Goal: Find specific page/section

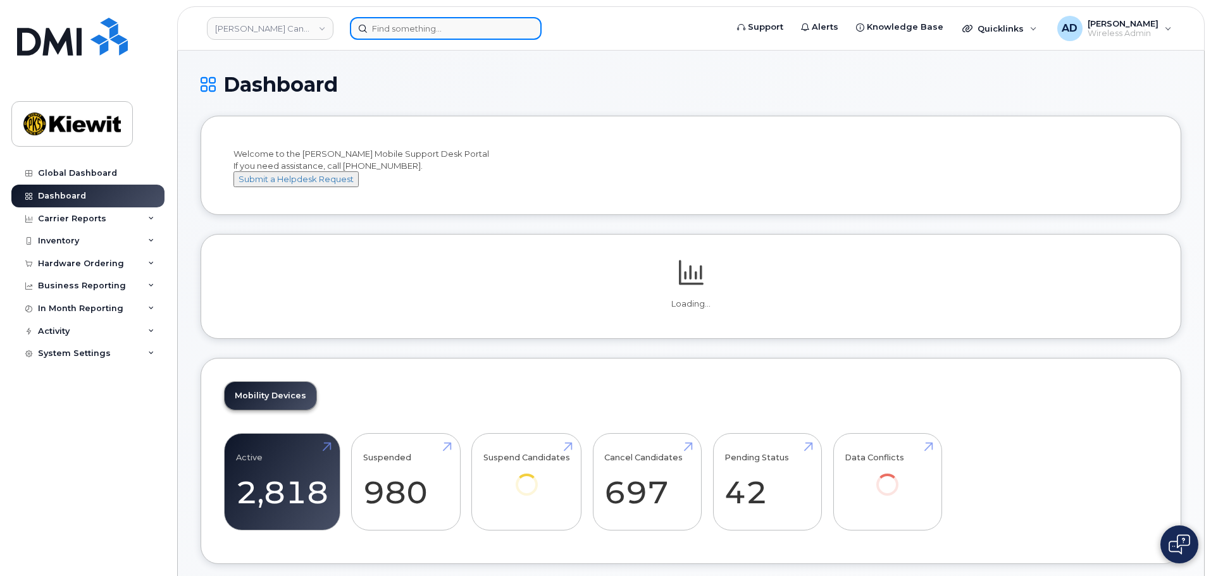
click at [470, 28] on input at bounding box center [446, 28] width 192 height 23
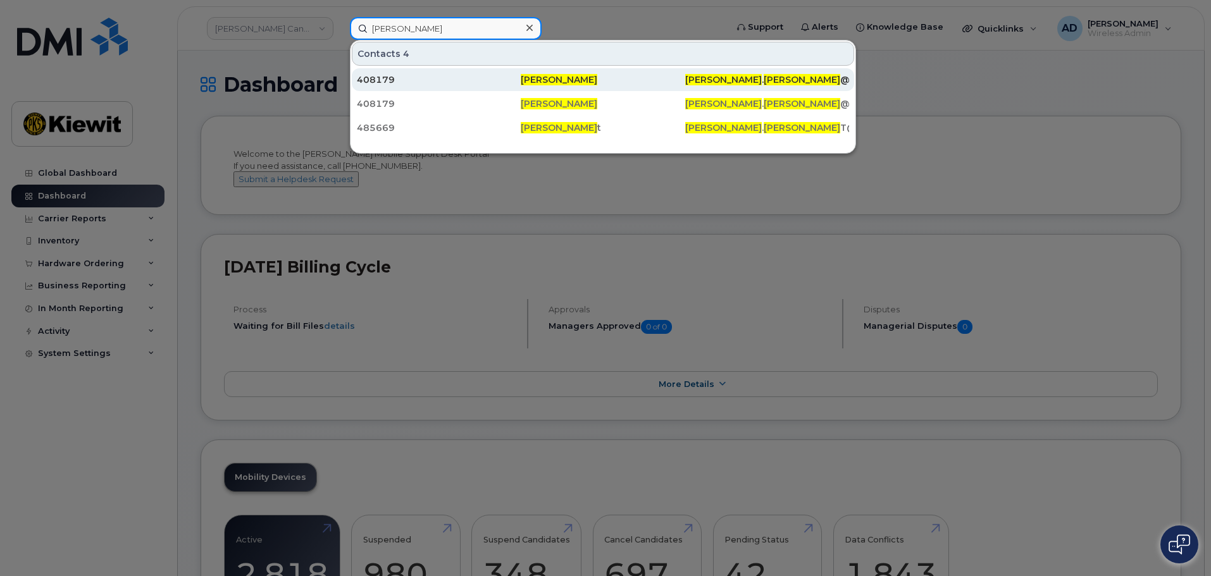
type input "[PERSON_NAME]"
click at [685, 70] on div "[PERSON_NAME]" at bounding box center [767, 79] width 164 height 23
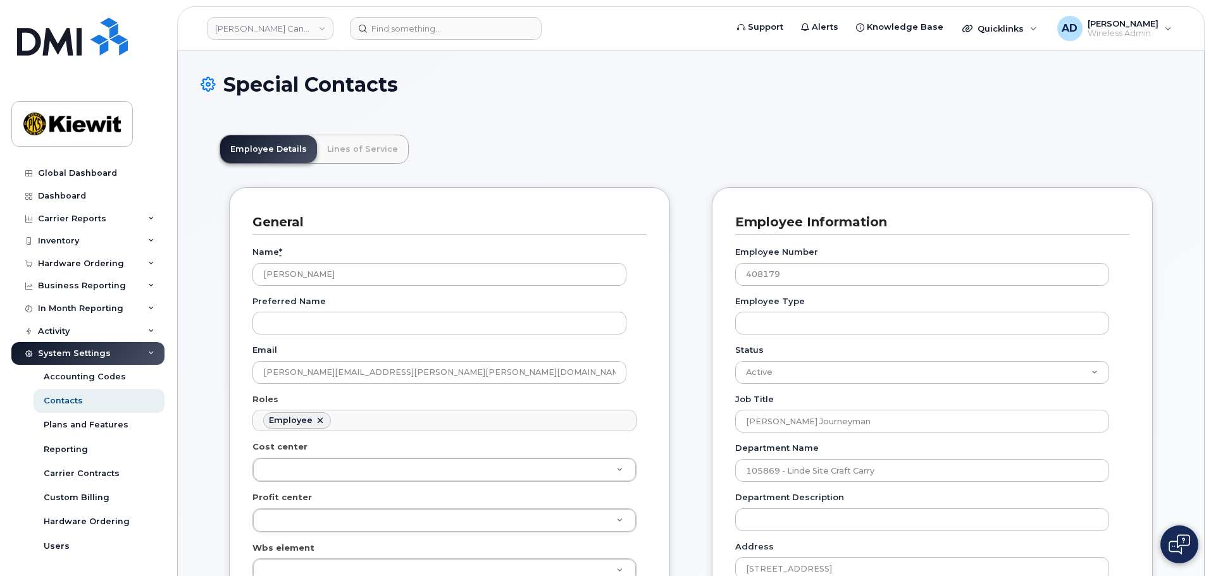
scroll to position [37, 0]
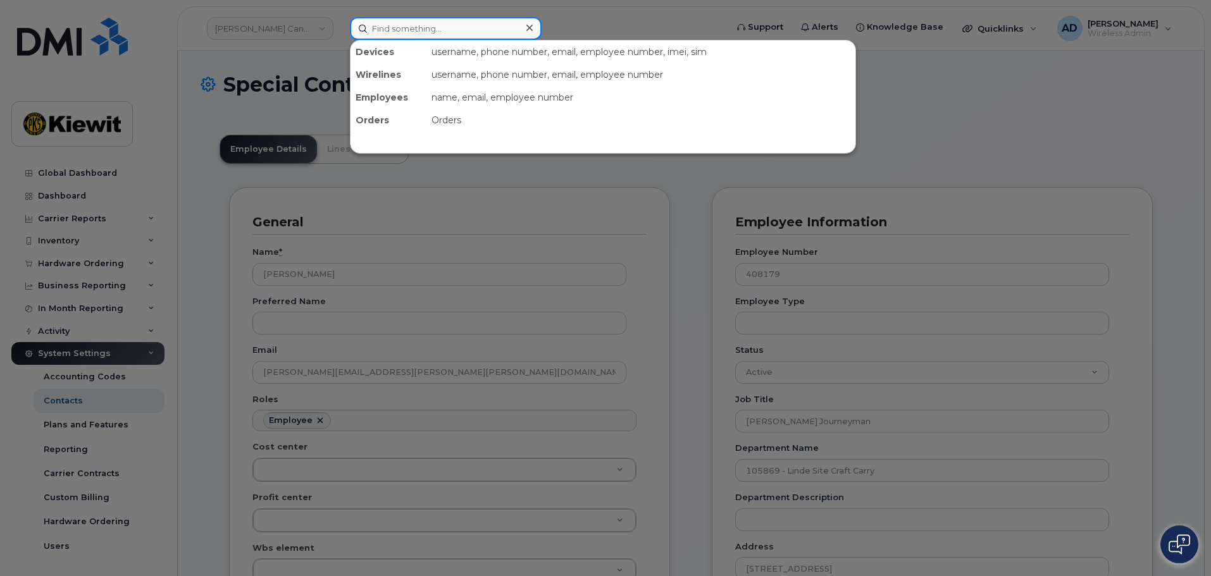
click at [427, 30] on input at bounding box center [446, 28] width 192 height 23
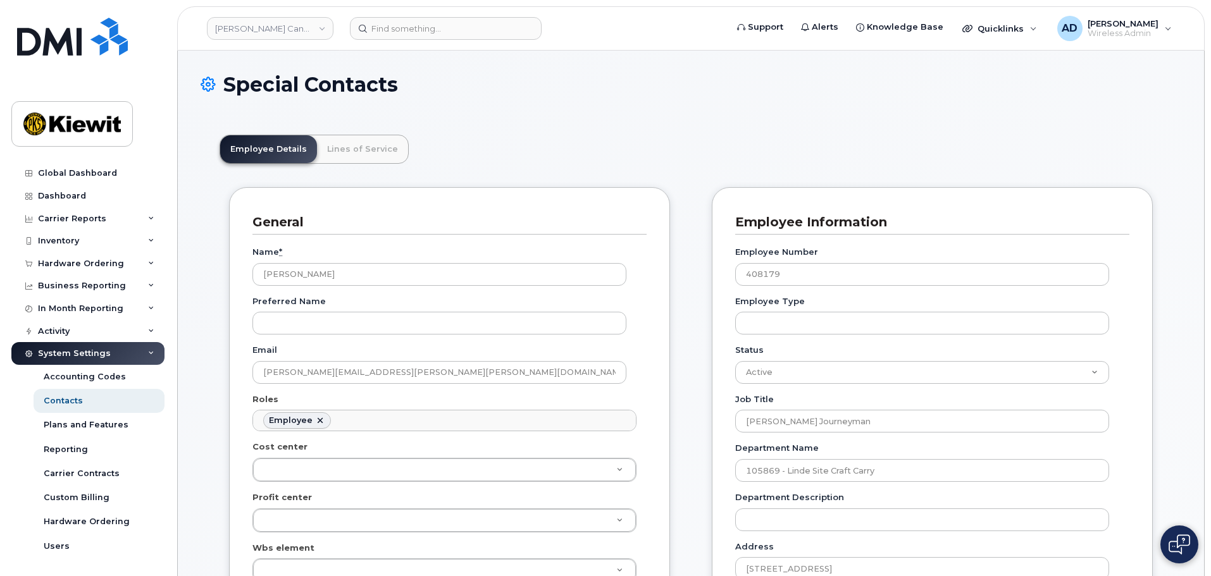
scroll to position [70, 0]
click at [410, 38] on input at bounding box center [446, 28] width 192 height 23
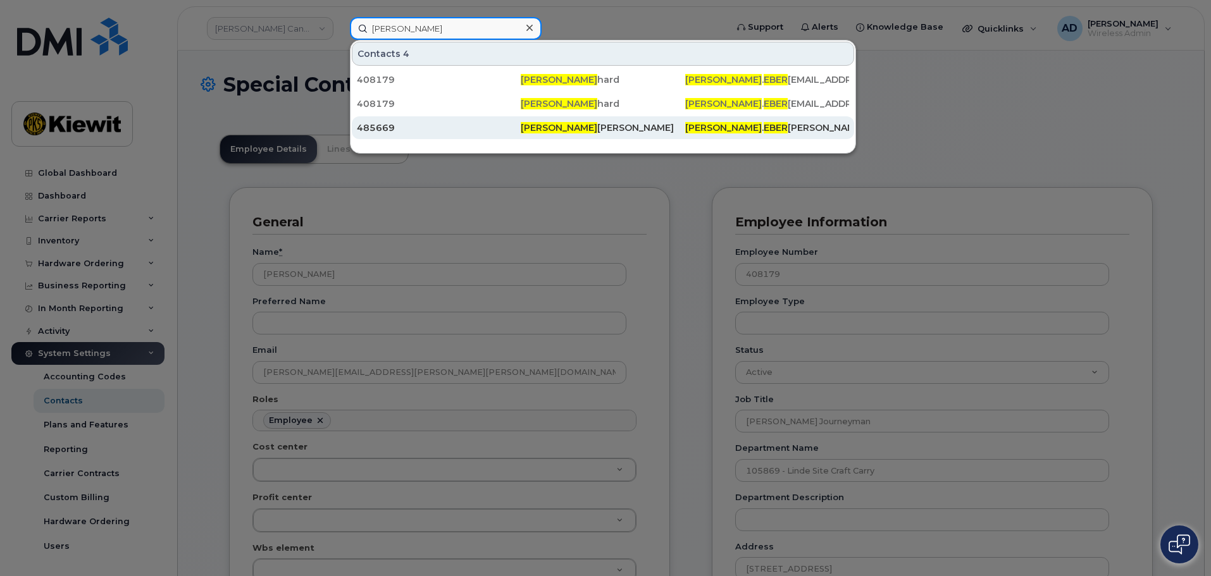
type input "[PERSON_NAME]"
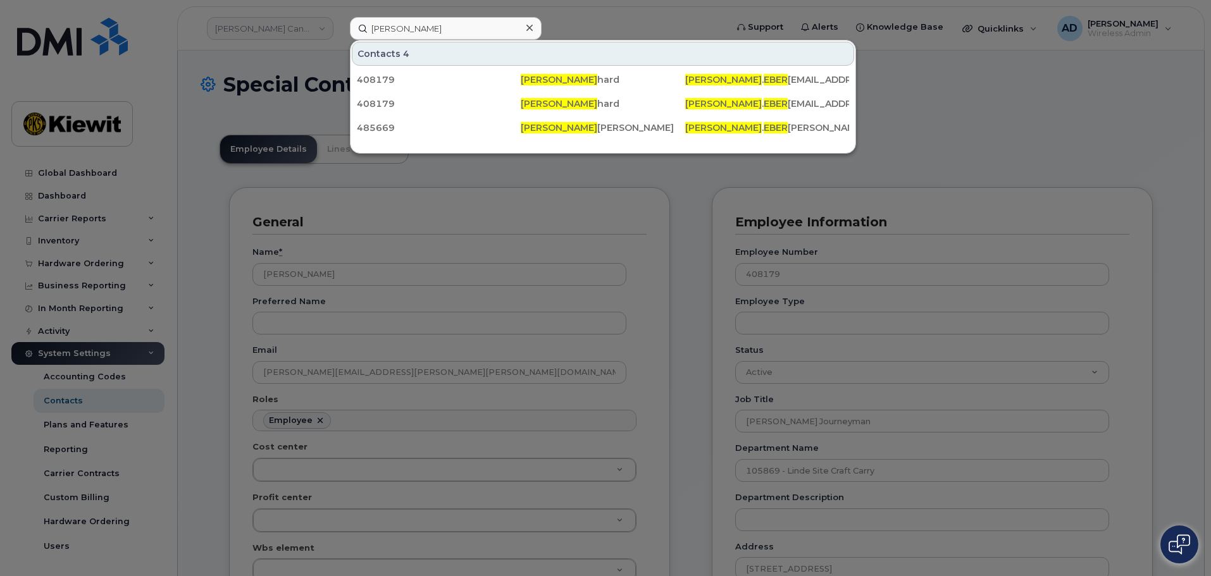
drag, startPoint x: 596, startPoint y: 128, endPoint x: 595, endPoint y: 156, distance: 27.8
click at [596, 128] on div "Kevin Eber hardt" at bounding box center [603, 127] width 164 height 13
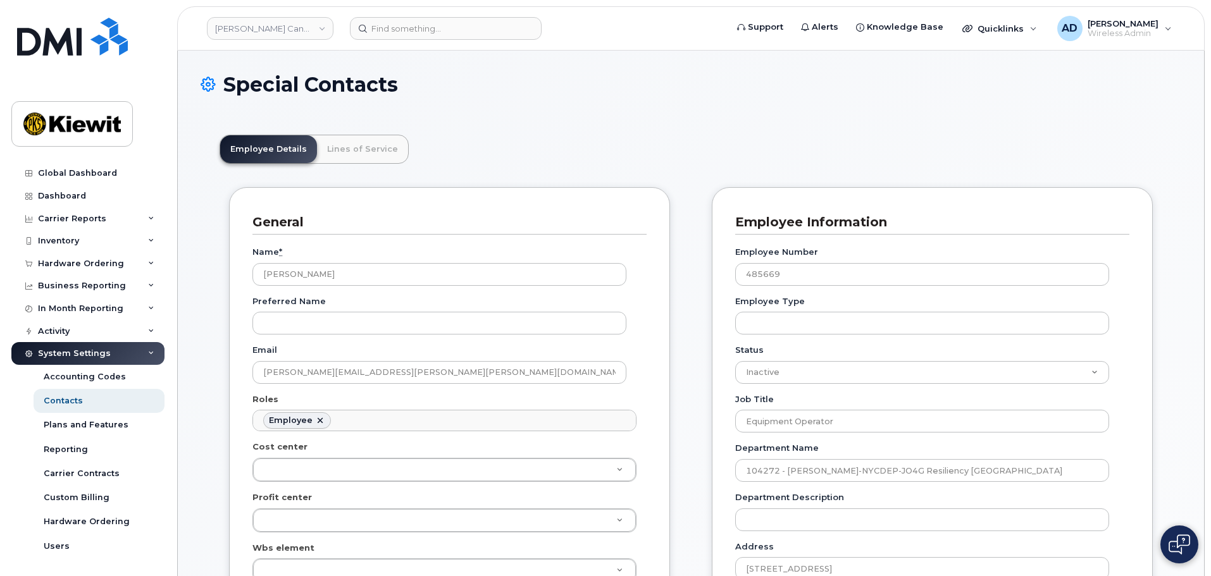
scroll to position [37, 0]
